Goal: Information Seeking & Learning: Learn about a topic

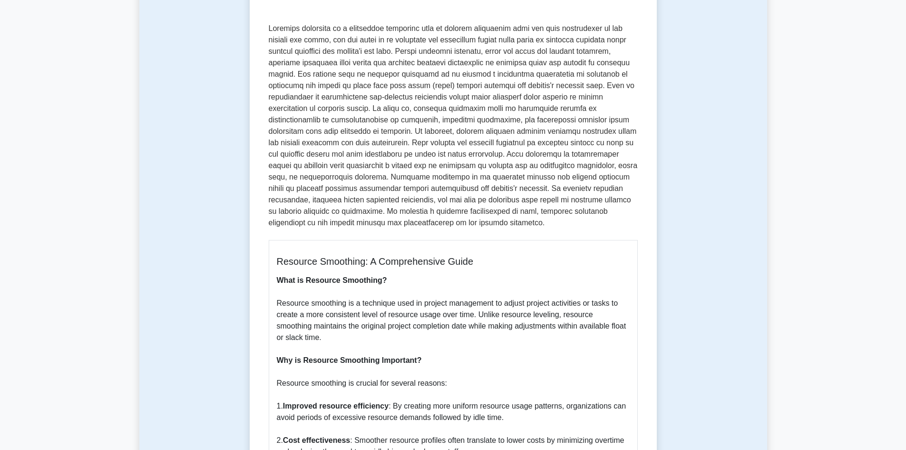
scroll to position [133, 0]
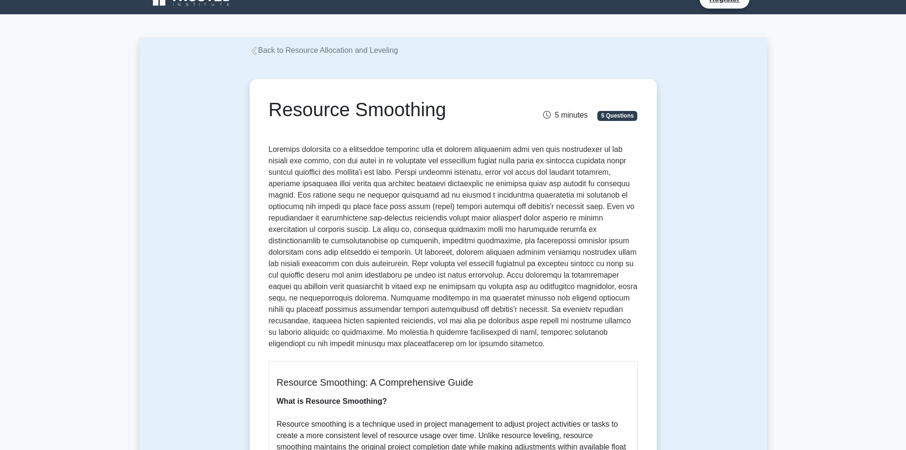
scroll to position [0, 0]
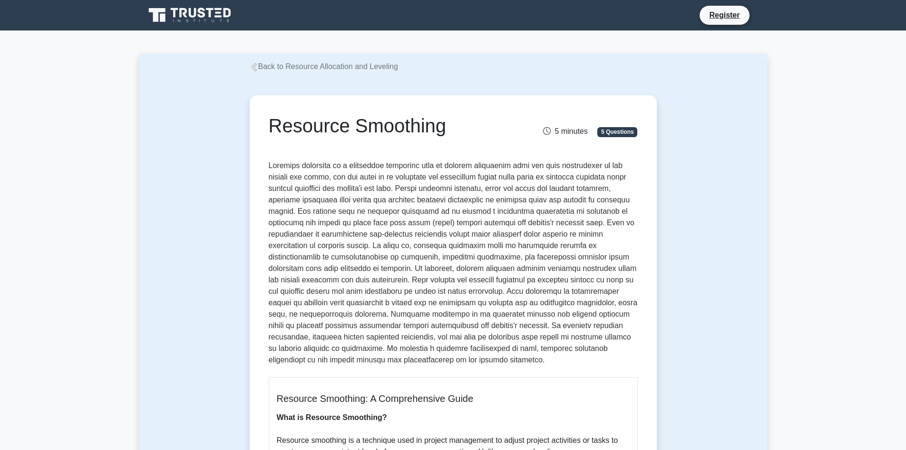
click at [259, 68] on link "Back to Resource Allocation and Leveling" at bounding box center [324, 66] width 148 height 8
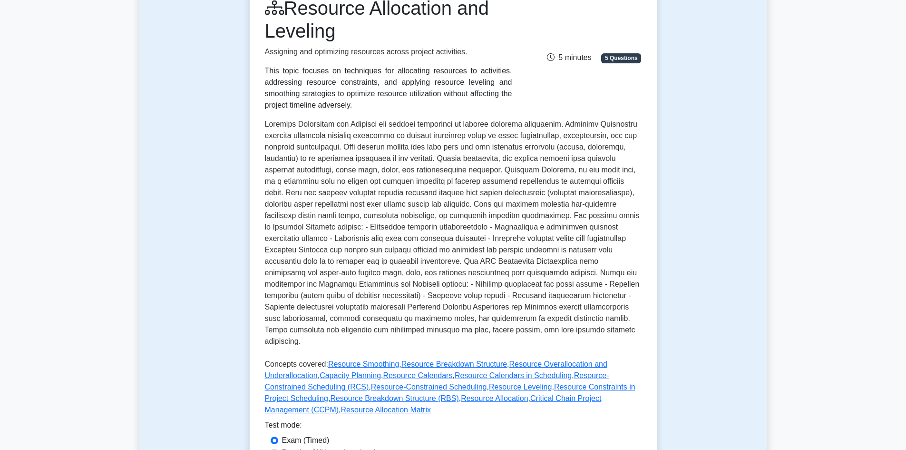
scroll to position [141, 0]
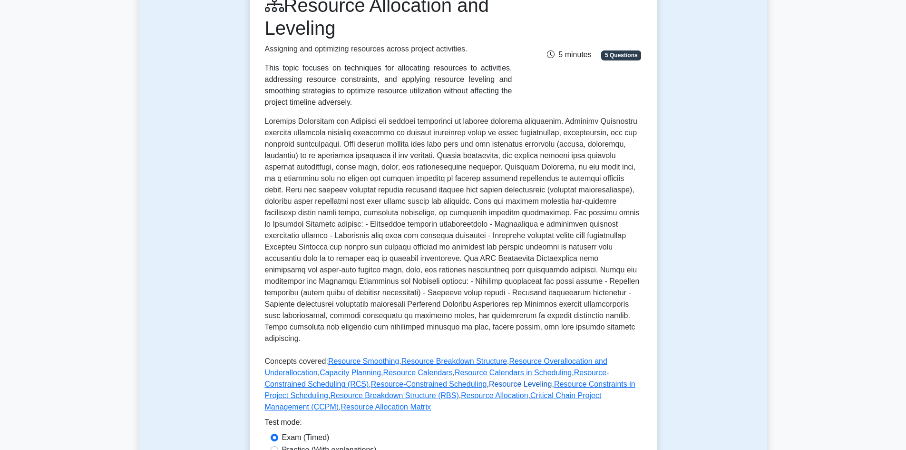
click at [489, 380] on link "Resource Leveling" at bounding box center [520, 384] width 63 height 8
